Goal: Task Accomplishment & Management: Manage account settings

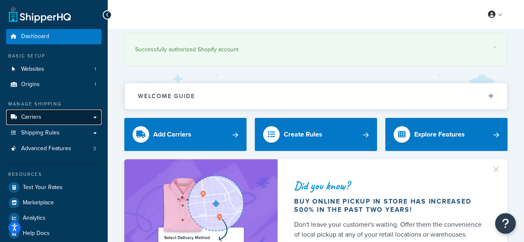
click at [39, 119] on span "Carriers" at bounding box center [31, 117] width 20 height 7
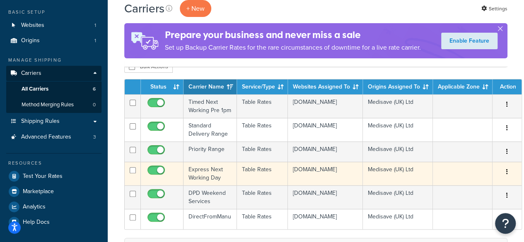
scroll to position [83, 0]
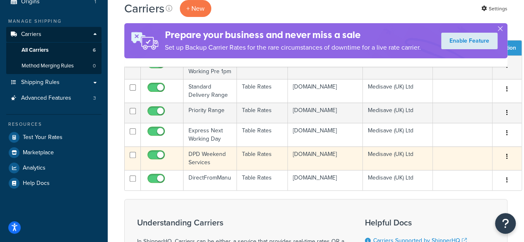
click at [156, 162] on input "checkbox" at bounding box center [157, 157] width 23 height 10
checkbox input "false"
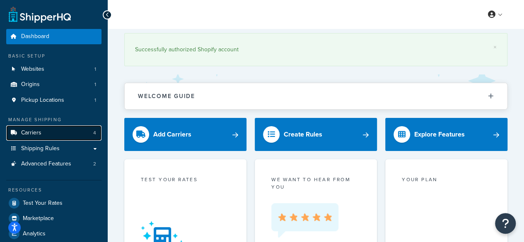
click at [37, 135] on span "Carriers" at bounding box center [31, 133] width 20 height 7
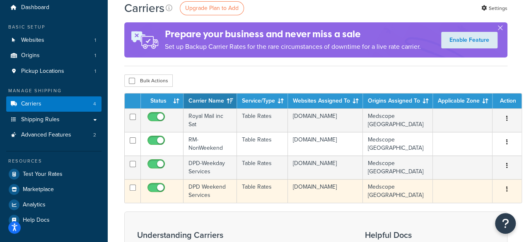
scroll to position [41, 0]
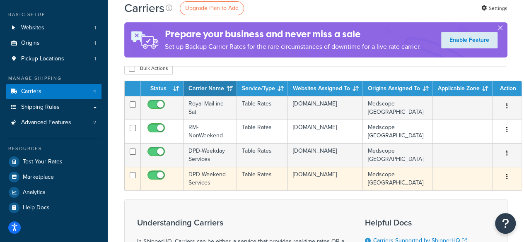
click at [150, 176] on input "checkbox" at bounding box center [157, 177] width 23 height 10
checkbox input "false"
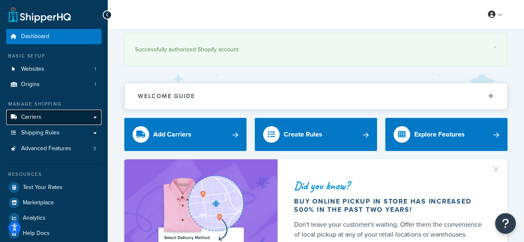
click at [25, 119] on span "Carriers" at bounding box center [31, 117] width 20 height 7
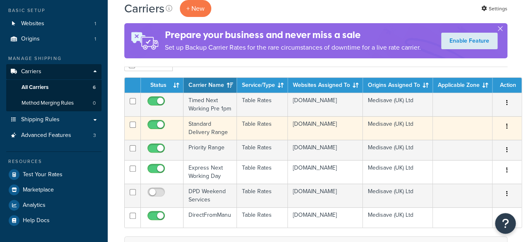
scroll to position [83, 0]
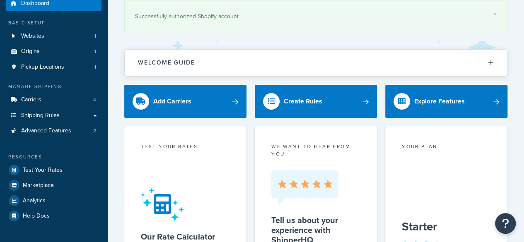
scroll to position [41, 0]
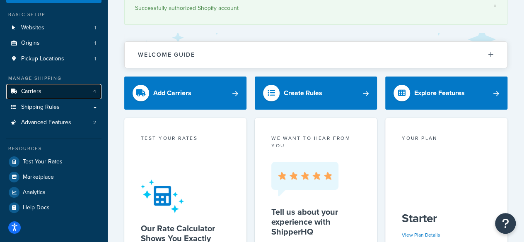
click at [41, 92] on span "Carriers" at bounding box center [31, 91] width 20 height 7
